Goal: Transaction & Acquisition: Purchase product/service

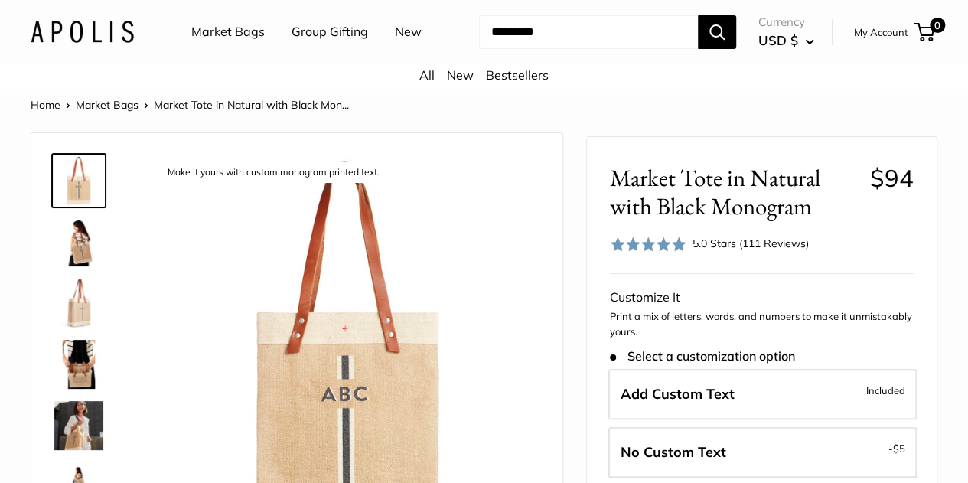
click at [69, 256] on img at bounding box center [78, 241] width 49 height 49
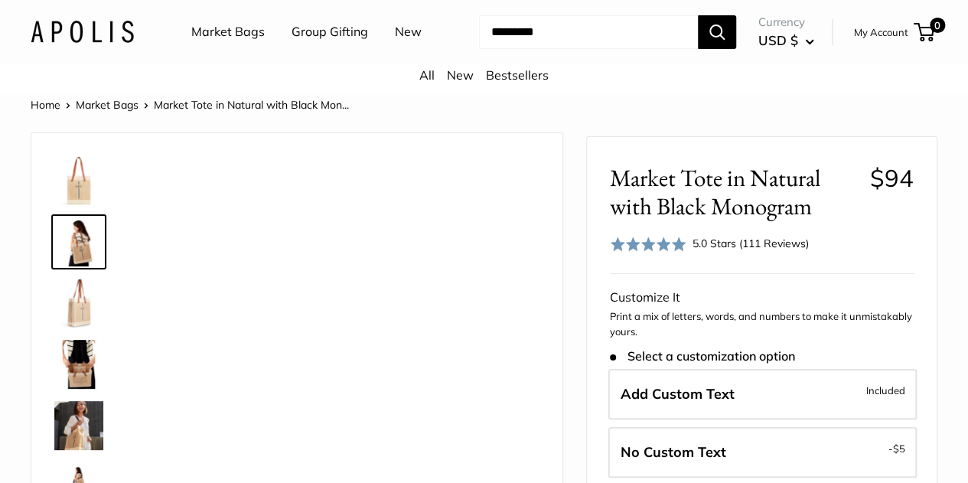
click at [68, 321] on img at bounding box center [78, 303] width 49 height 49
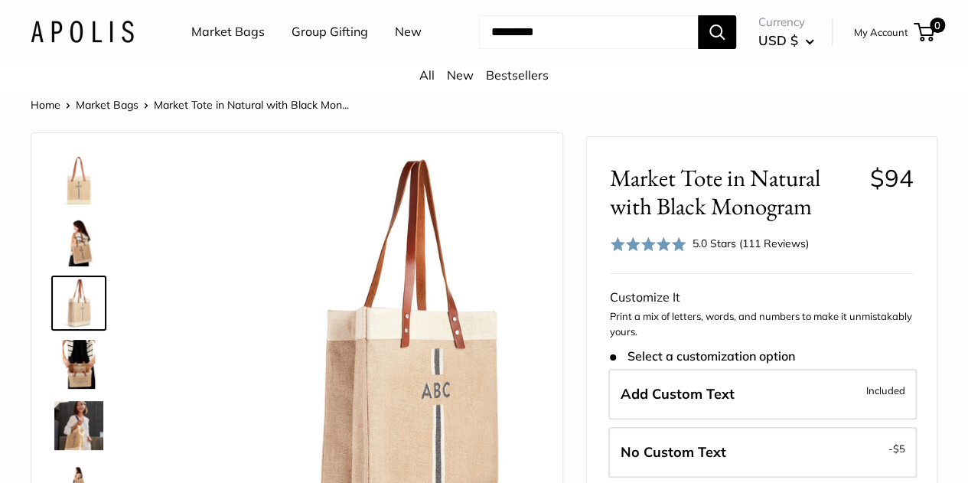
click at [69, 385] on img at bounding box center [78, 364] width 49 height 49
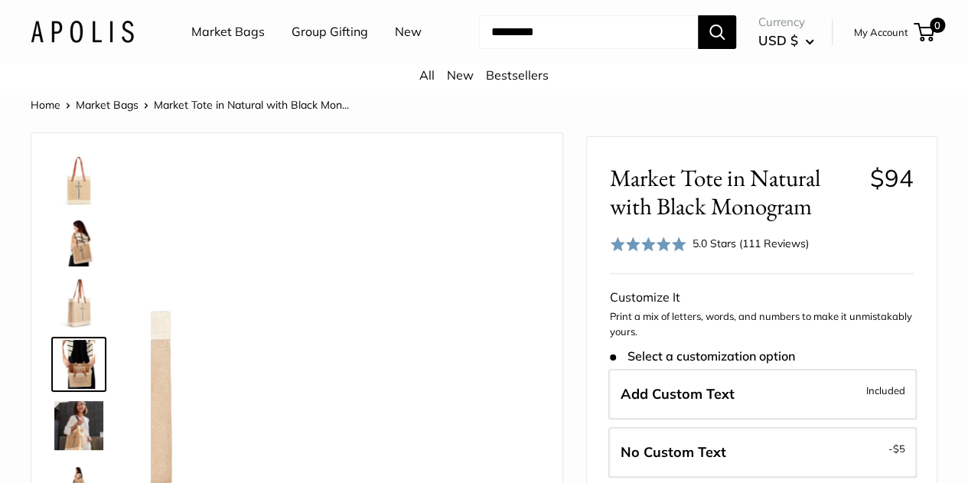
click at [76, 450] on img at bounding box center [78, 425] width 49 height 49
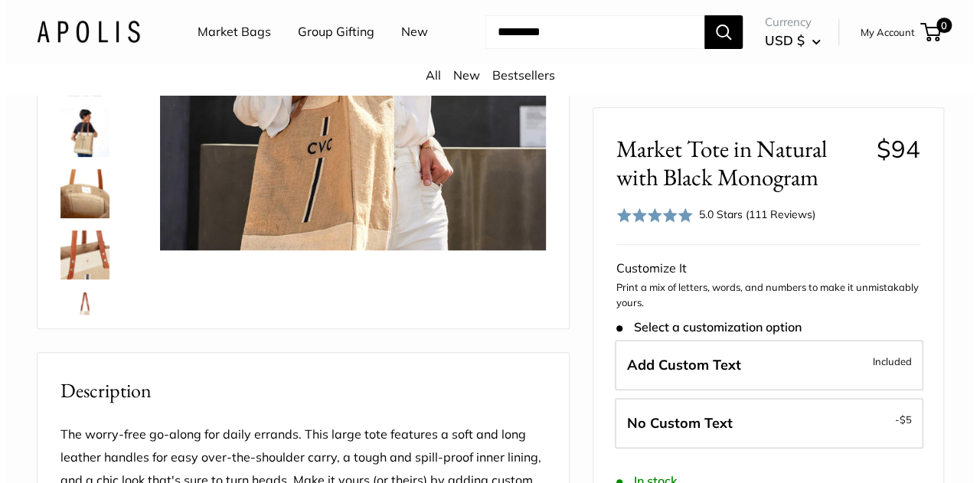
scroll to position [459, 0]
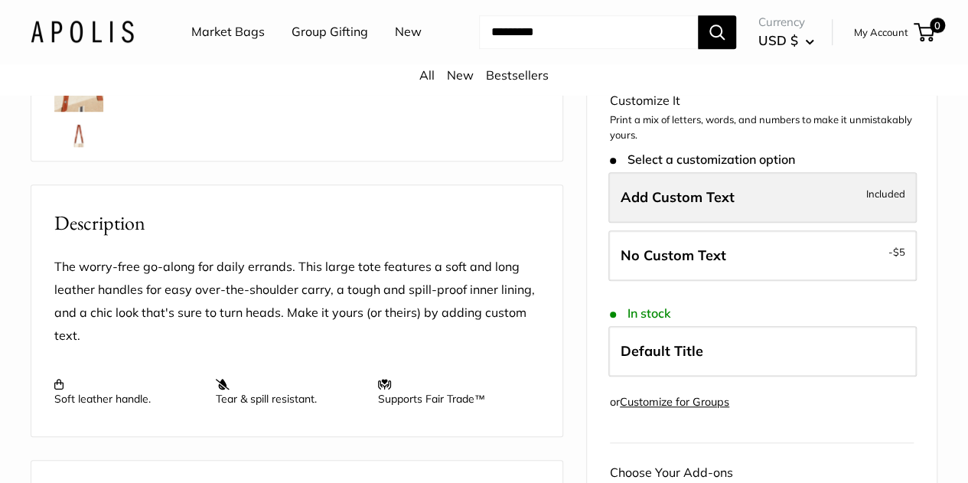
click at [734, 204] on label "Add Custom Text Included" at bounding box center [763, 197] width 309 height 51
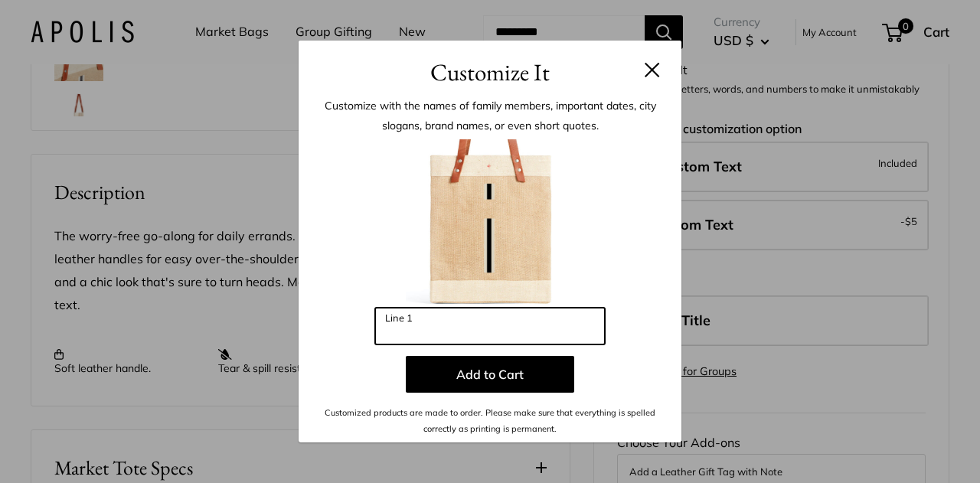
click at [408, 330] on input "Line 1" at bounding box center [490, 326] width 230 height 37
type input "***"
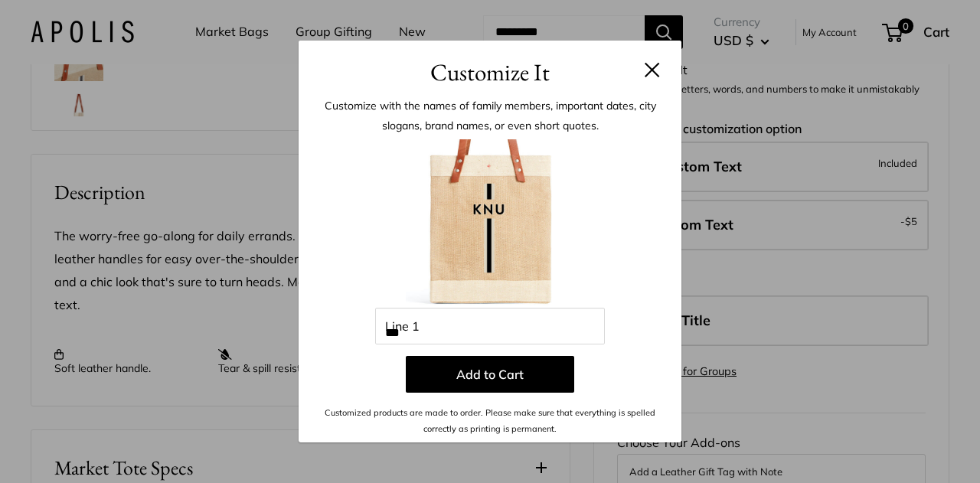
click at [646, 71] on button at bounding box center [652, 69] width 15 height 15
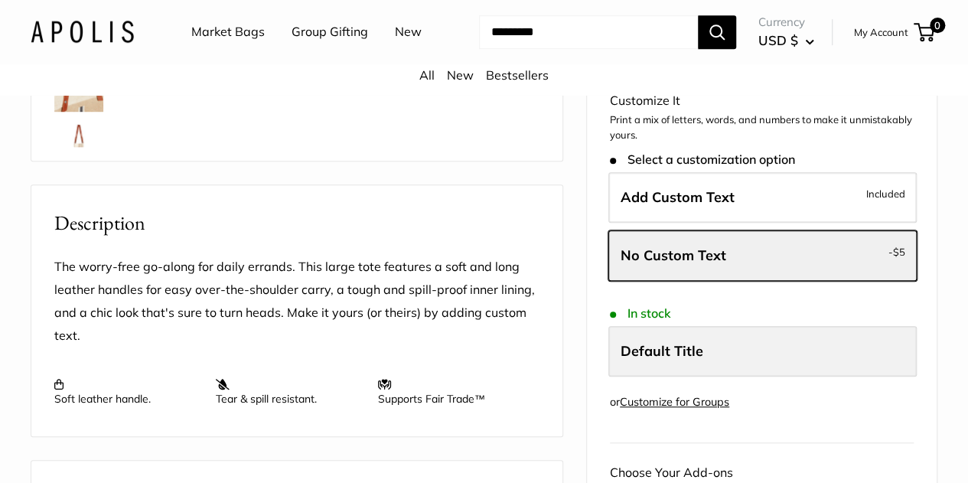
click at [714, 361] on label "Default Title" at bounding box center [763, 351] width 309 height 51
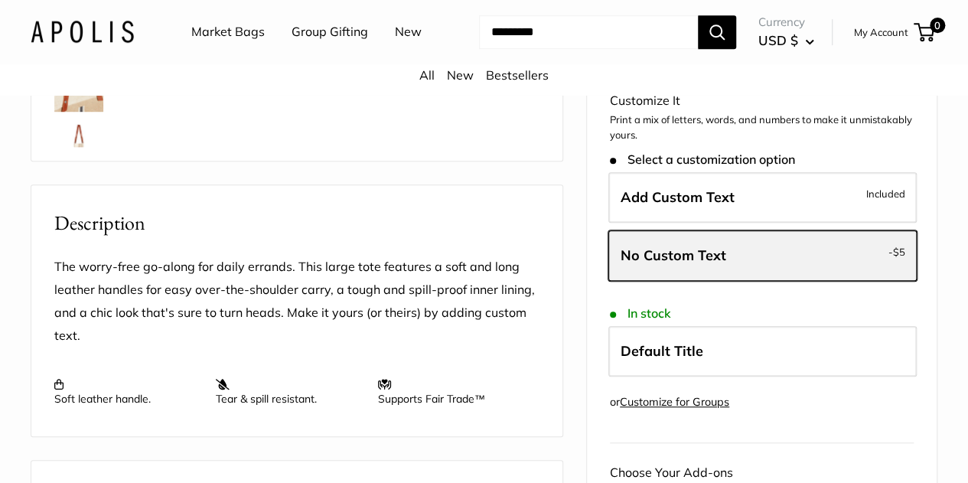
click at [710, 257] on span "No Custom Text" at bounding box center [674, 256] width 106 height 18
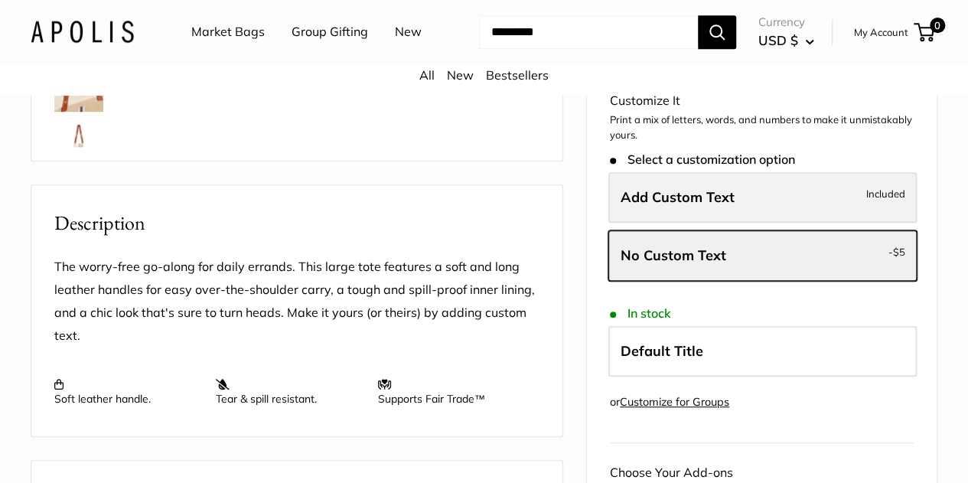
click at [703, 201] on span "Add Custom Text" at bounding box center [678, 197] width 114 height 18
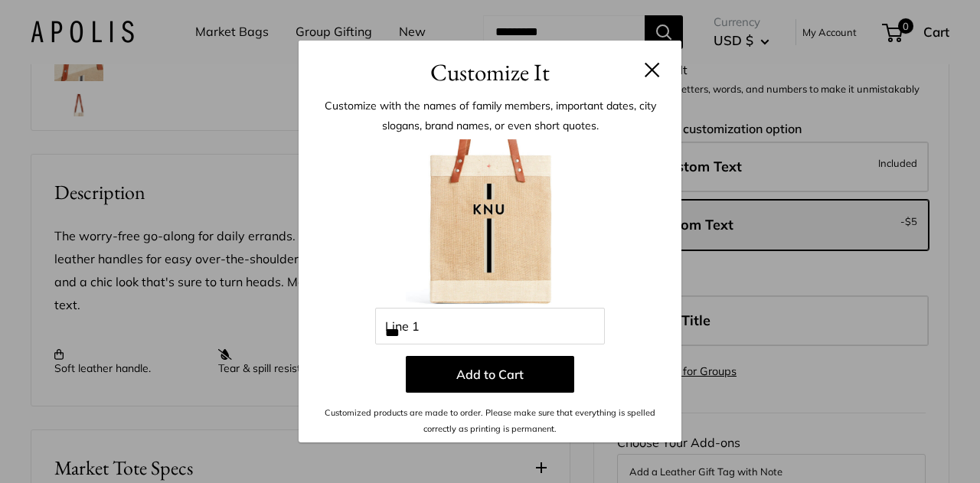
click at [645, 70] on button at bounding box center [652, 69] width 15 height 15
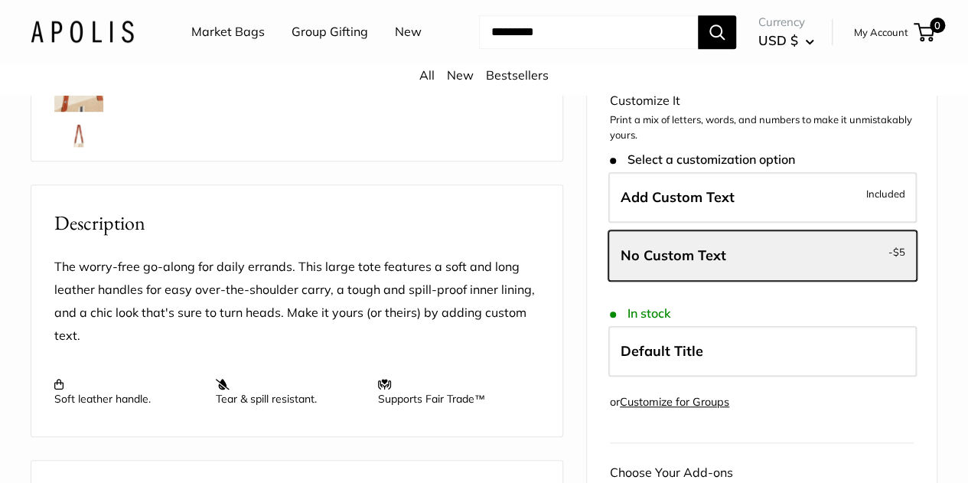
scroll to position [0, 0]
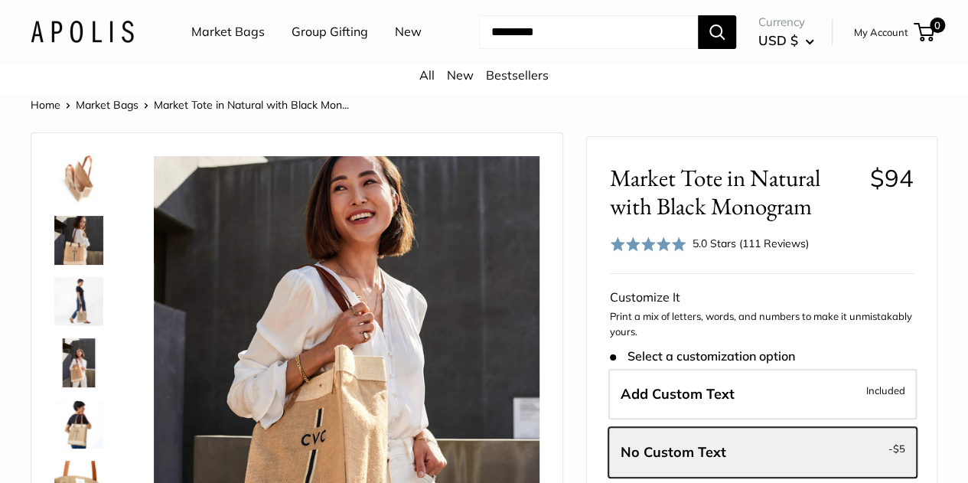
click at [238, 36] on link "Market Bags" at bounding box center [227, 32] width 73 height 23
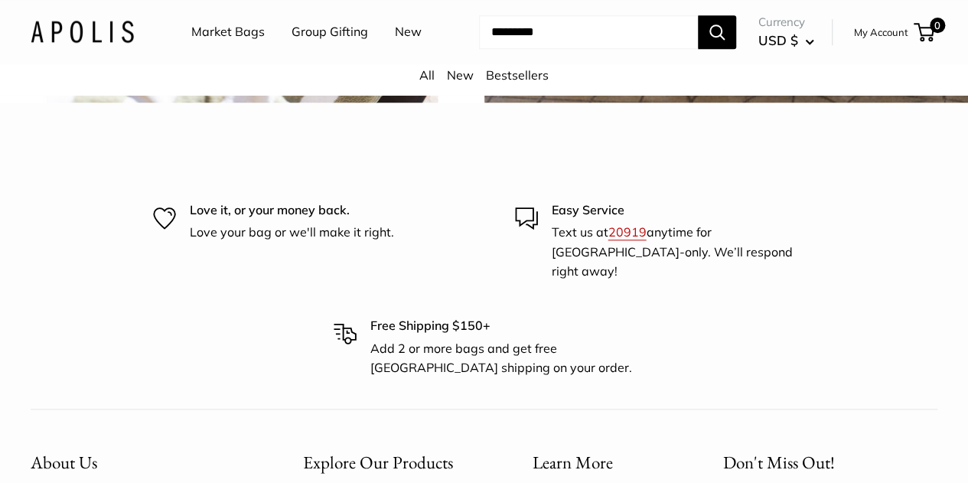
scroll to position [3369, 0]
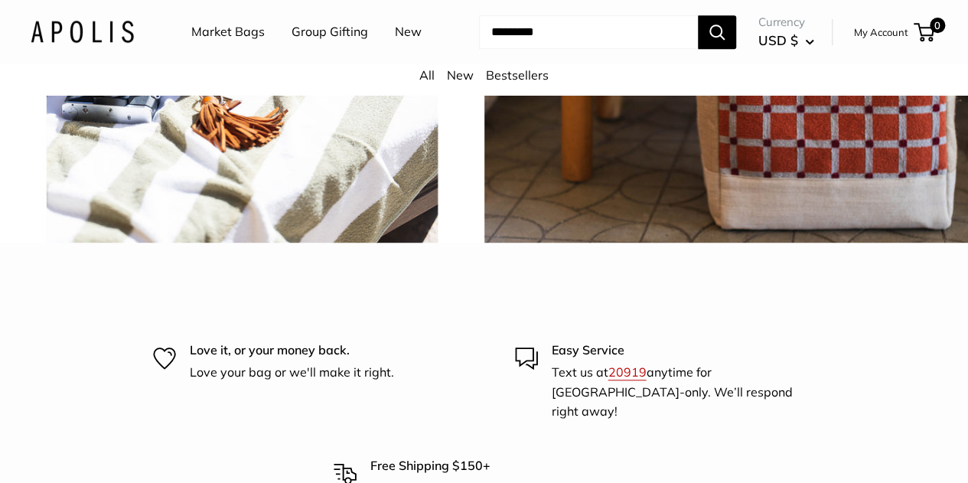
click at [224, 34] on link "Market Bags" at bounding box center [227, 32] width 73 height 23
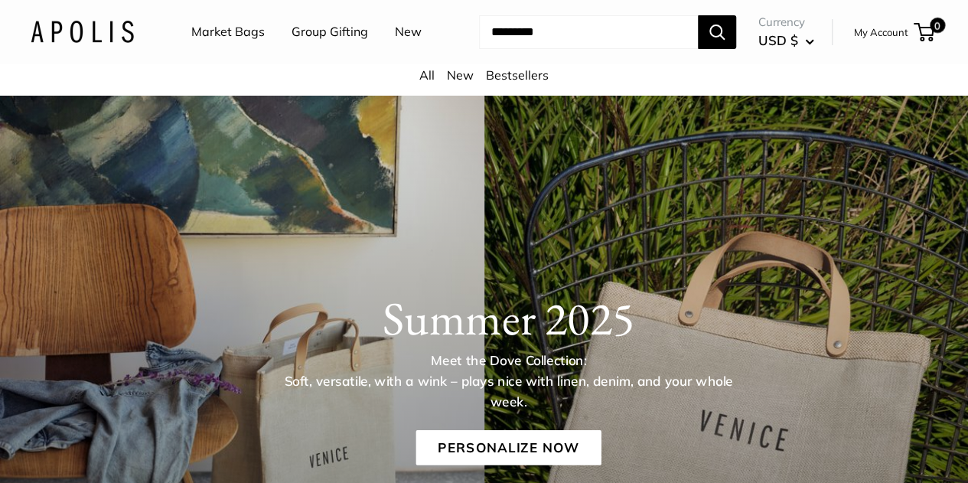
click at [354, 47] on li "Group Gifting" at bounding box center [330, 32] width 77 height 49
click at [345, 31] on link "Group Gifting" at bounding box center [330, 32] width 77 height 23
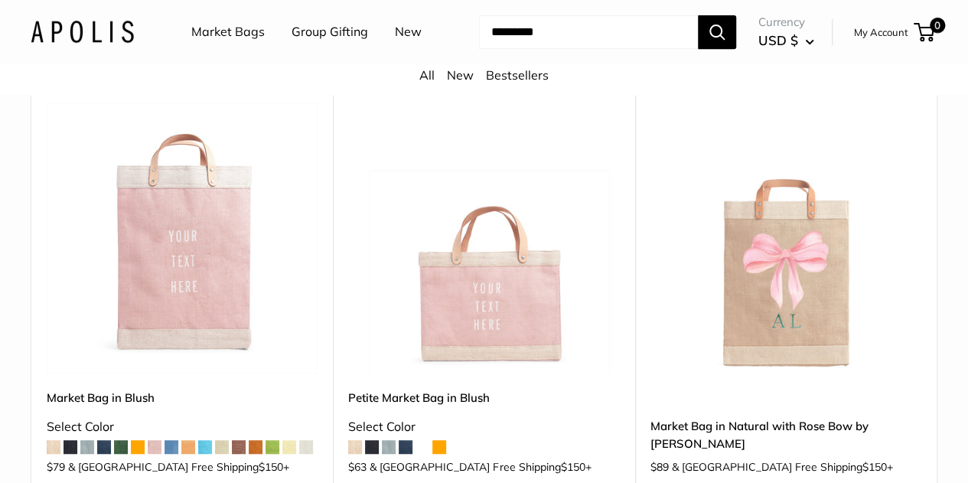
scroll to position [383, 0]
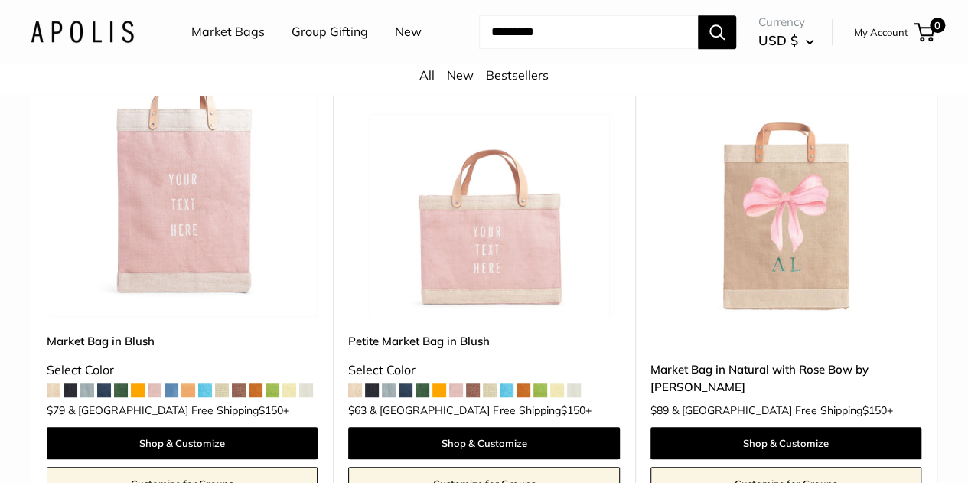
click at [251, 397] on span at bounding box center [256, 391] width 14 height 14
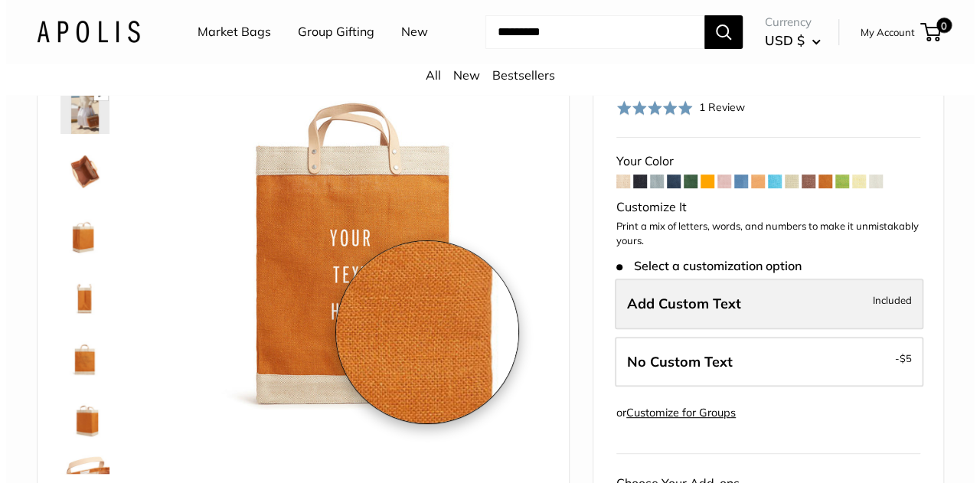
scroll to position [153, 0]
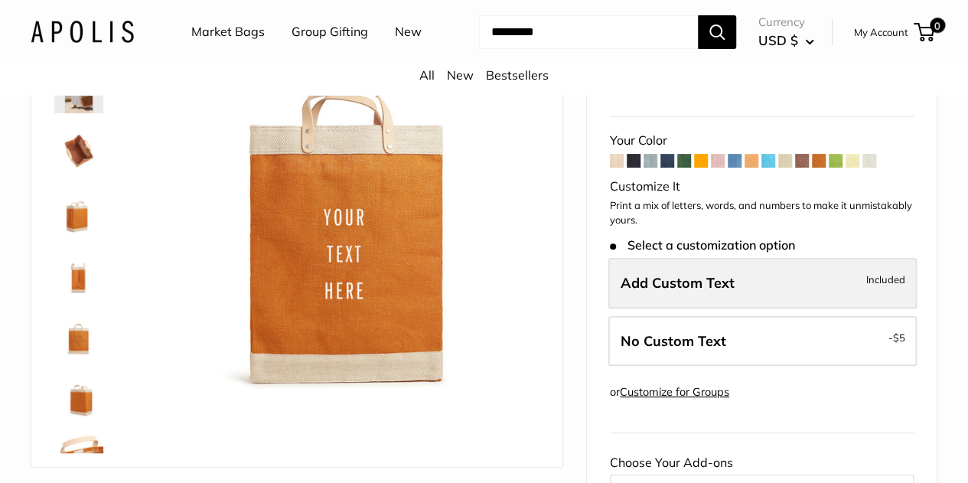
click at [672, 274] on span "Add Custom Text" at bounding box center [678, 283] width 114 height 18
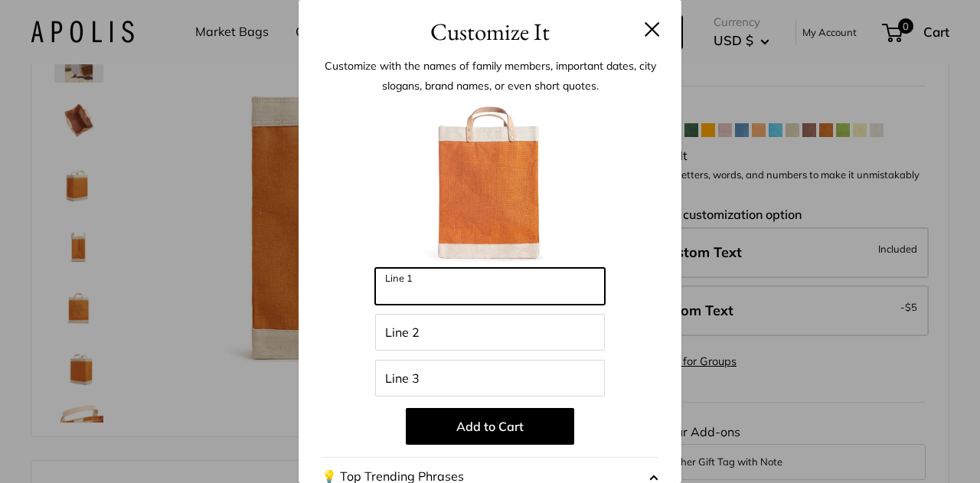
drag, startPoint x: 464, startPoint y: 294, endPoint x: 482, endPoint y: 298, distance: 18.8
click at [465, 294] on input "Line 1" at bounding box center [490, 286] width 230 height 37
type input "*****"
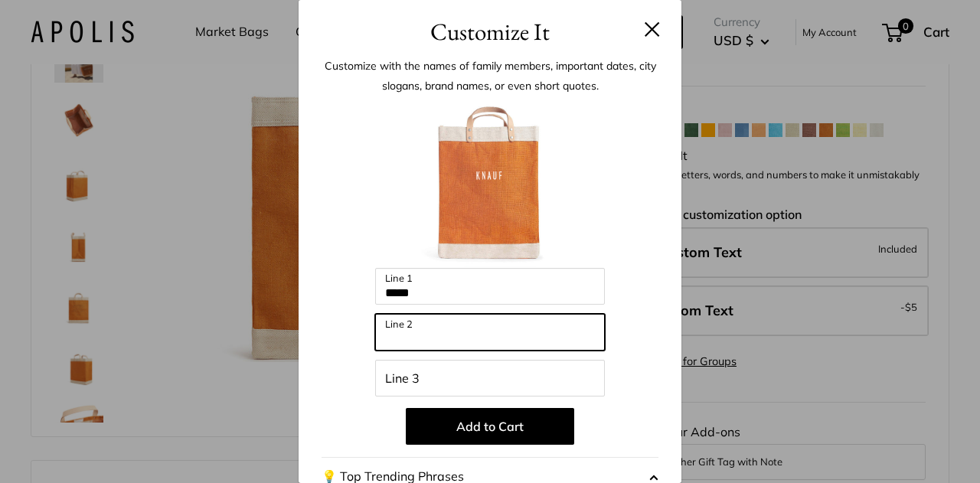
click at [391, 328] on input "Line 2" at bounding box center [490, 332] width 230 height 37
type input "*"
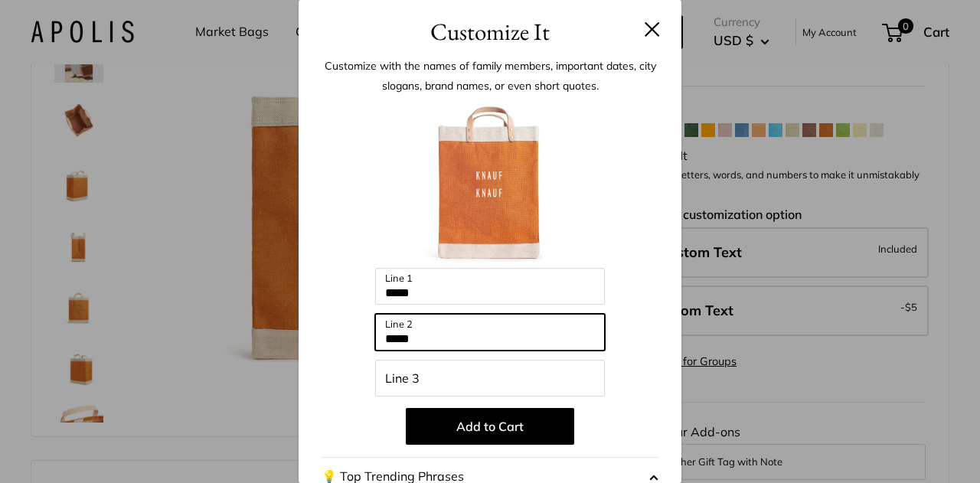
type input "*****"
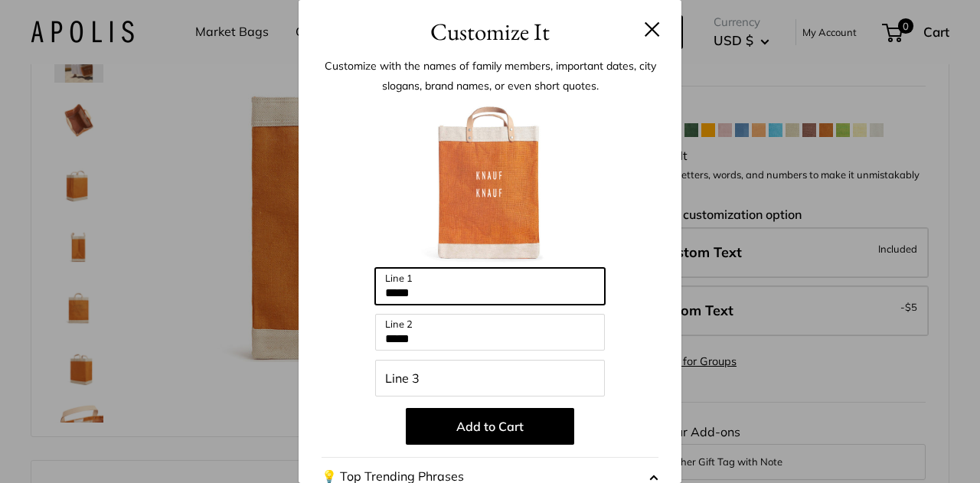
click at [408, 300] on input "*****" at bounding box center [490, 286] width 230 height 37
